Goal: Task Accomplishment & Management: Use online tool/utility

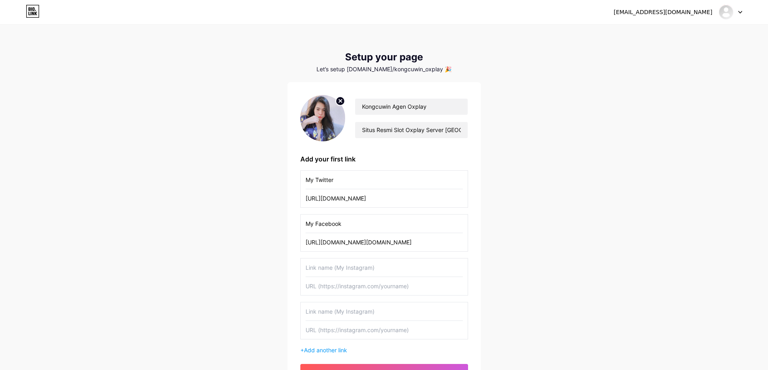
scroll to position [81, 0]
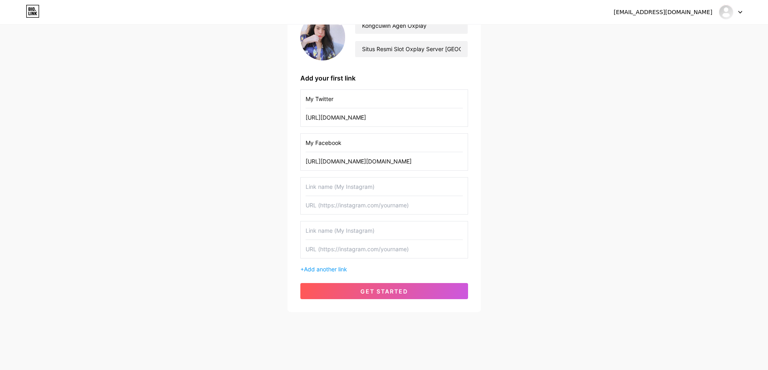
click at [391, 172] on div "My Twitter [URL][DOMAIN_NAME] My Facebook [URL][DOMAIN_NAME][DOMAIN_NAME] + Add…" at bounding box center [384, 181] width 168 height 184
click at [375, 176] on div "My Twitter [URL][DOMAIN_NAME] My Facebook [URL][DOMAIN_NAME][DOMAIN_NAME] + Add…" at bounding box center [384, 181] width 168 height 184
click at [372, 179] on input "text" at bounding box center [383, 187] width 157 height 18
paste input "[URL][DOMAIN_NAME]"
type input "[URL][DOMAIN_NAME]"
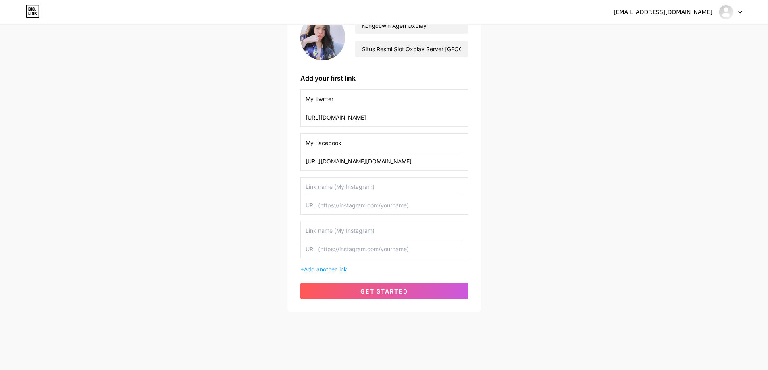
click at [397, 207] on input "text" at bounding box center [383, 205] width 157 height 18
paste input "[URL][DOMAIN_NAME]"
type input "[URL][DOMAIN_NAME]"
click at [400, 188] on input "text" at bounding box center [383, 187] width 157 height 18
type input "My Youtube"
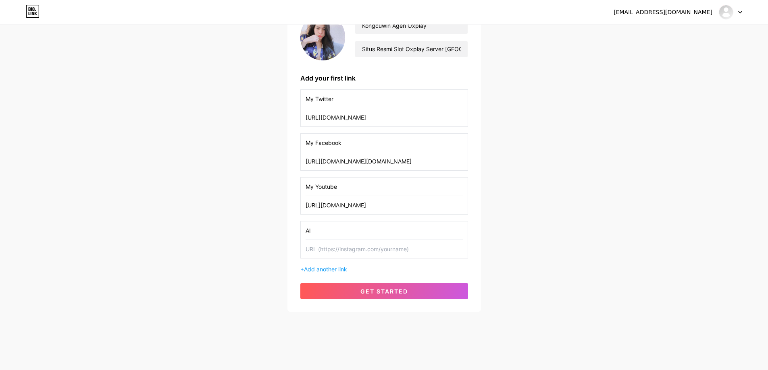
type input "A"
type input "Slot Gacor Oxplay"
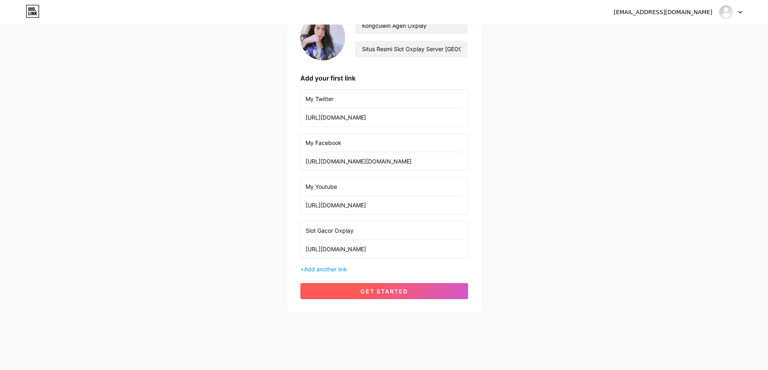
type input "[URL][DOMAIN_NAME]"
click at [395, 293] on span "get started" at bounding box center [384, 291] width 48 height 7
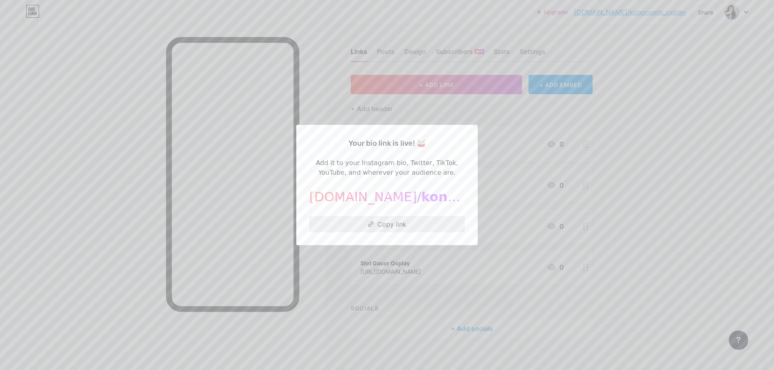
click at [383, 223] on button "Copy link" at bounding box center [387, 224] width 156 height 16
click at [551, 160] on div at bounding box center [387, 185] width 774 height 370
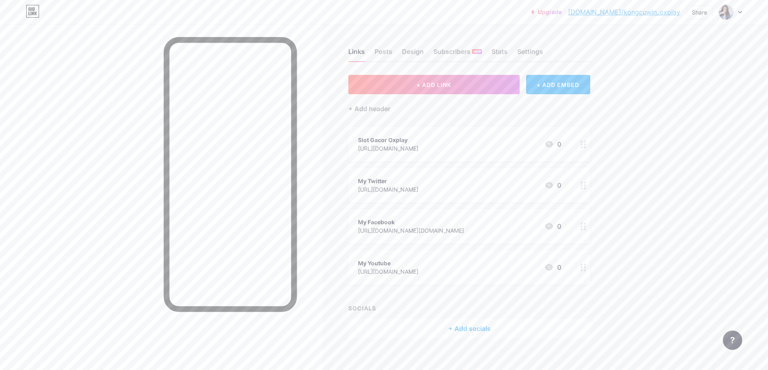
click at [440, 141] on div "Slot Gacor Oxplay [URL][DOMAIN_NAME] 0" at bounding box center [459, 144] width 203 height 19
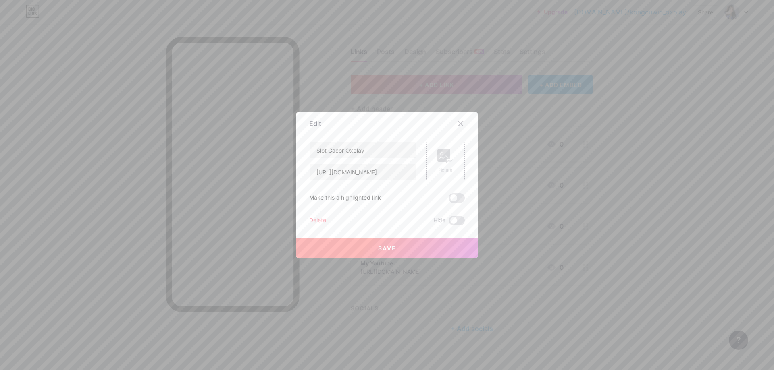
click at [402, 133] on div "Edit" at bounding box center [386, 125] width 181 height 19
click at [389, 146] on input "Slot Gacor Oxplay" at bounding box center [362, 150] width 106 height 16
click at [318, 150] on input "Dfatar Slot Gacor Oxplay" at bounding box center [362, 150] width 106 height 16
click at [323, 150] on input "[PERSON_NAME] Slot Gacor Oxplay" at bounding box center [362, 150] width 106 height 16
click at [320, 150] on input "[PERSON_NAME] Slot Gacor Oxplay" at bounding box center [362, 150] width 106 height 16
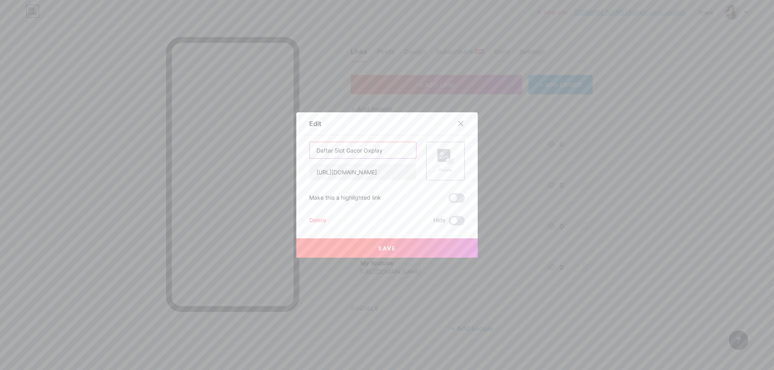
type input "Daftar Slot Gacor Oxplay"
click at [393, 247] on button "Save" at bounding box center [386, 248] width 181 height 19
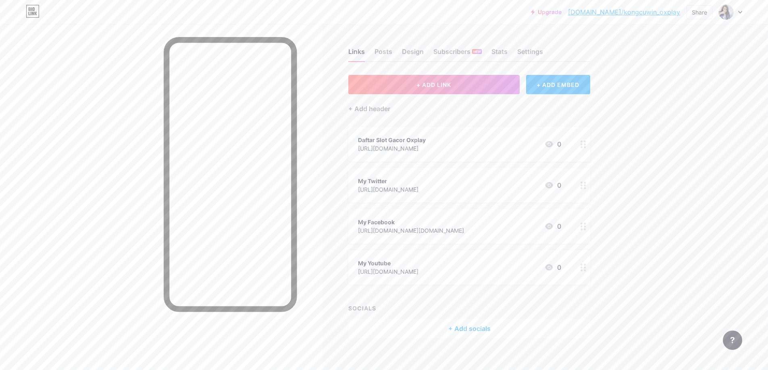
click at [630, 11] on link "[DOMAIN_NAME]/kongcuwin_oxplay" at bounding box center [624, 12] width 112 height 10
